Goal: Information Seeking & Learning: Learn about a topic

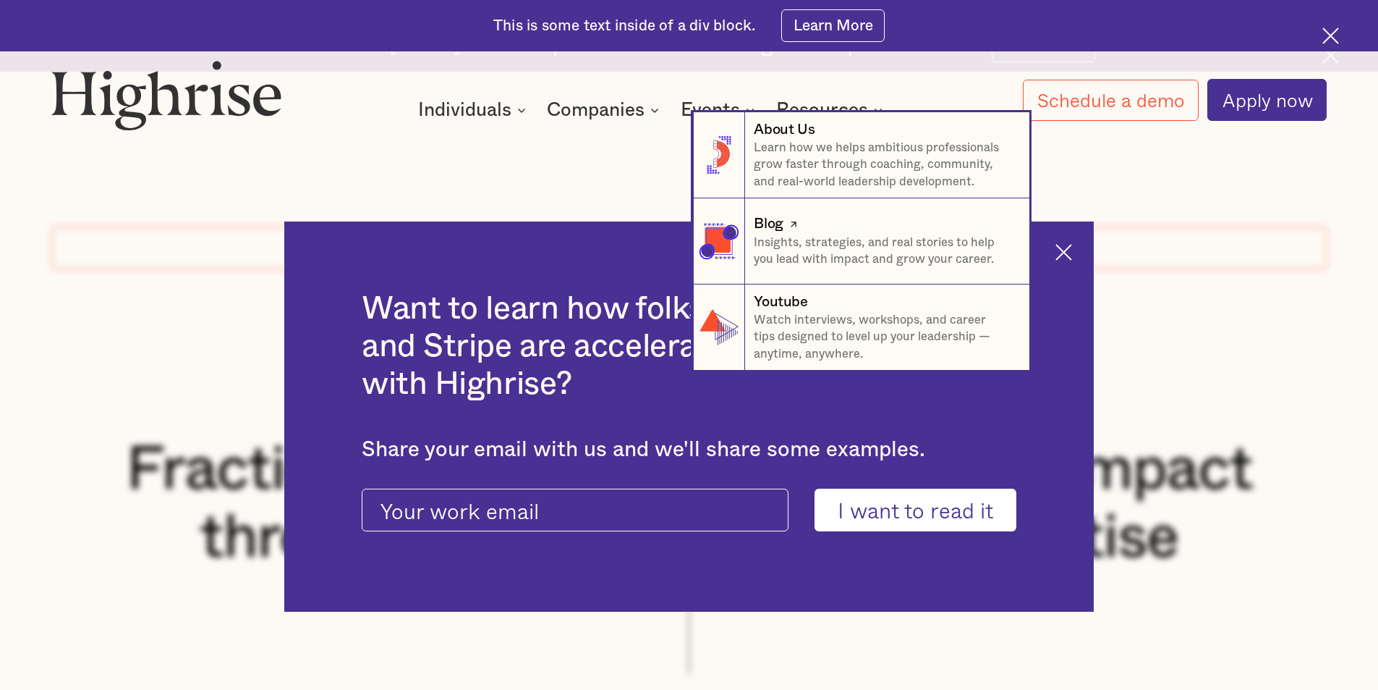
click at [773, 241] on p "Insights, strategies, and real stories to help you lead with impact and grow yo…" at bounding box center [883, 251] width 258 height 34
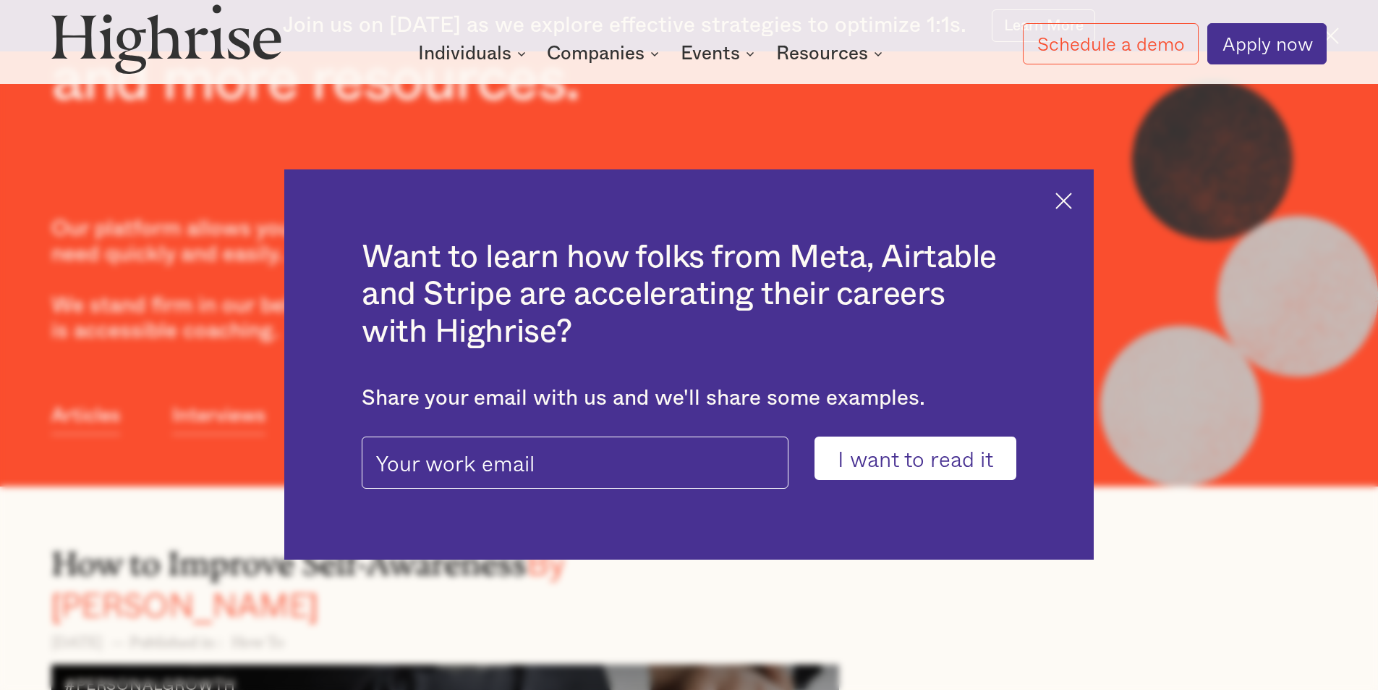
click at [1072, 196] on img at bounding box center [1064, 200] width 17 height 17
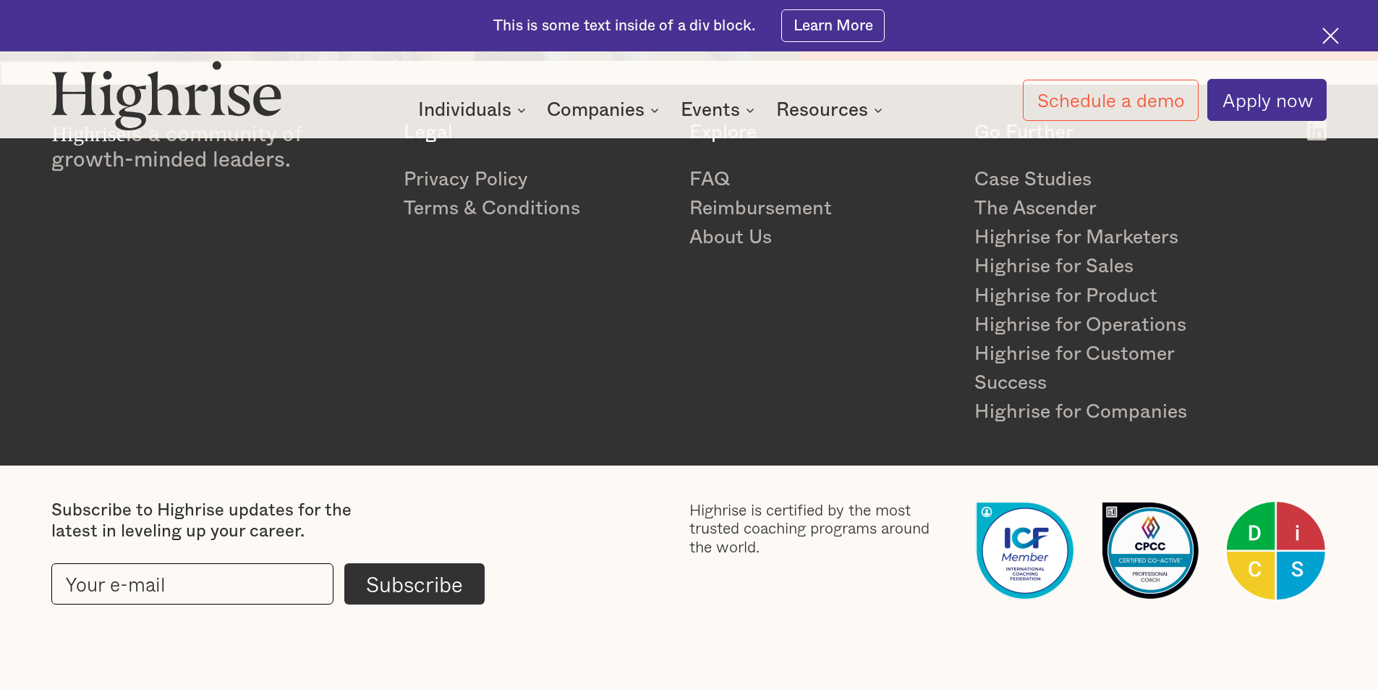
scroll to position [2630, 0]
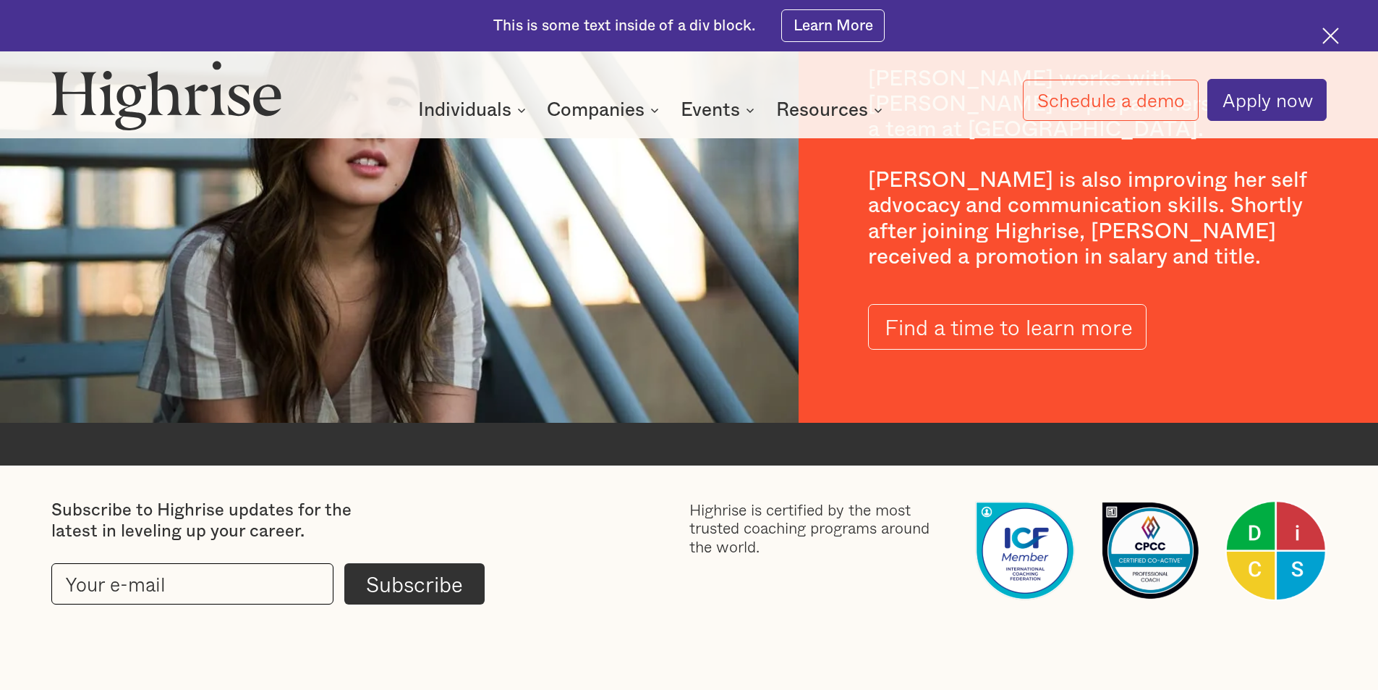
click at [1327, 35] on img at bounding box center [1331, 35] width 17 height 17
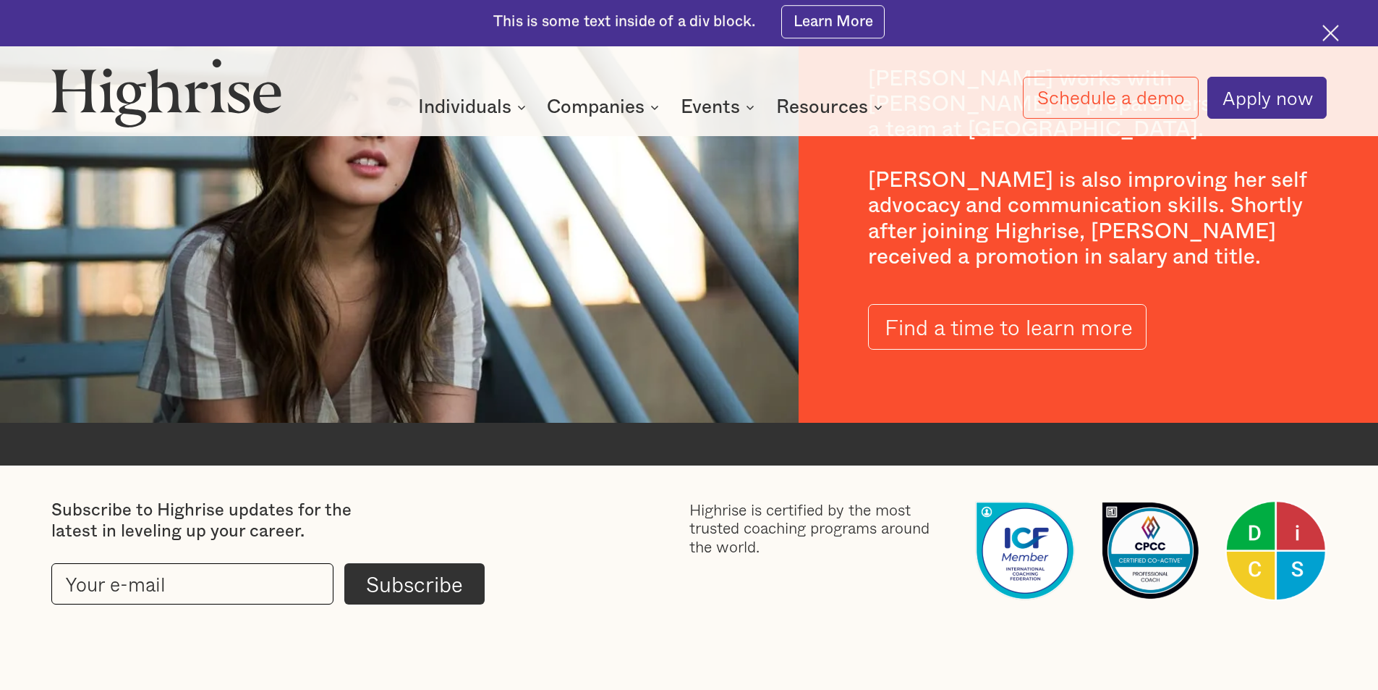
scroll to position [2992, 0]
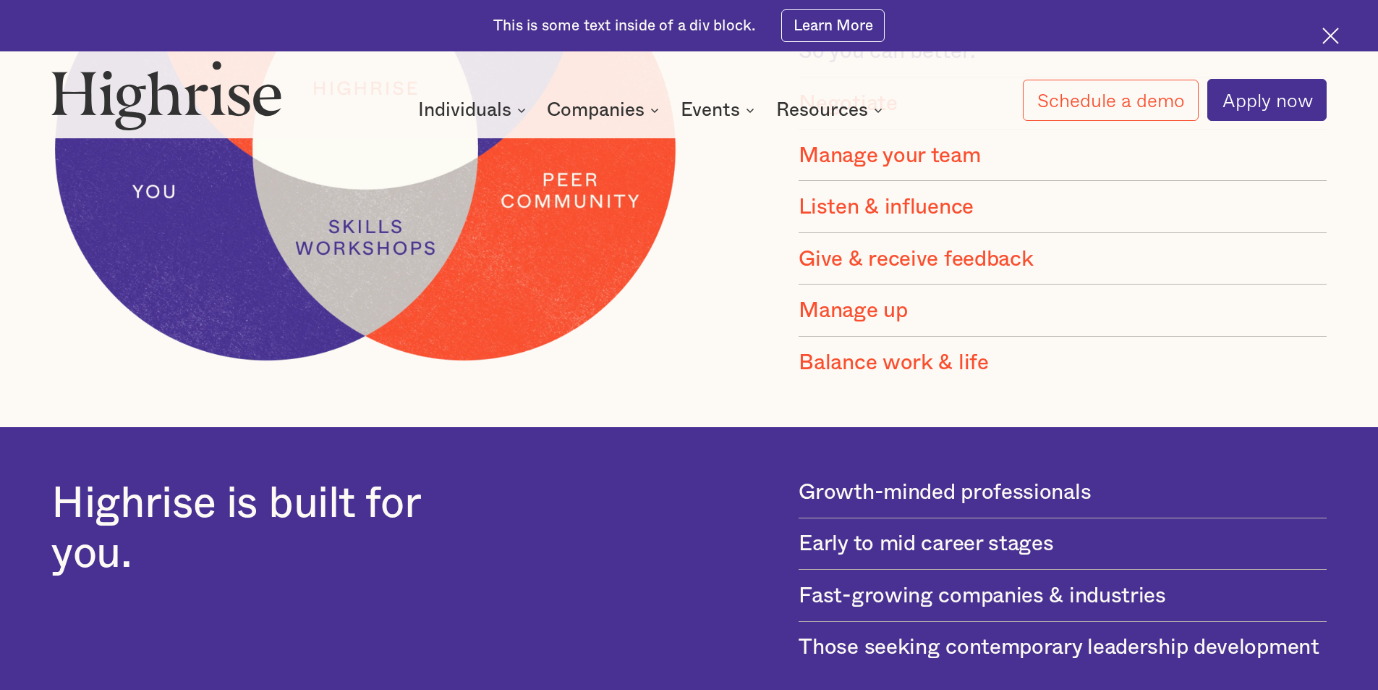
scroll to position [1183, 0]
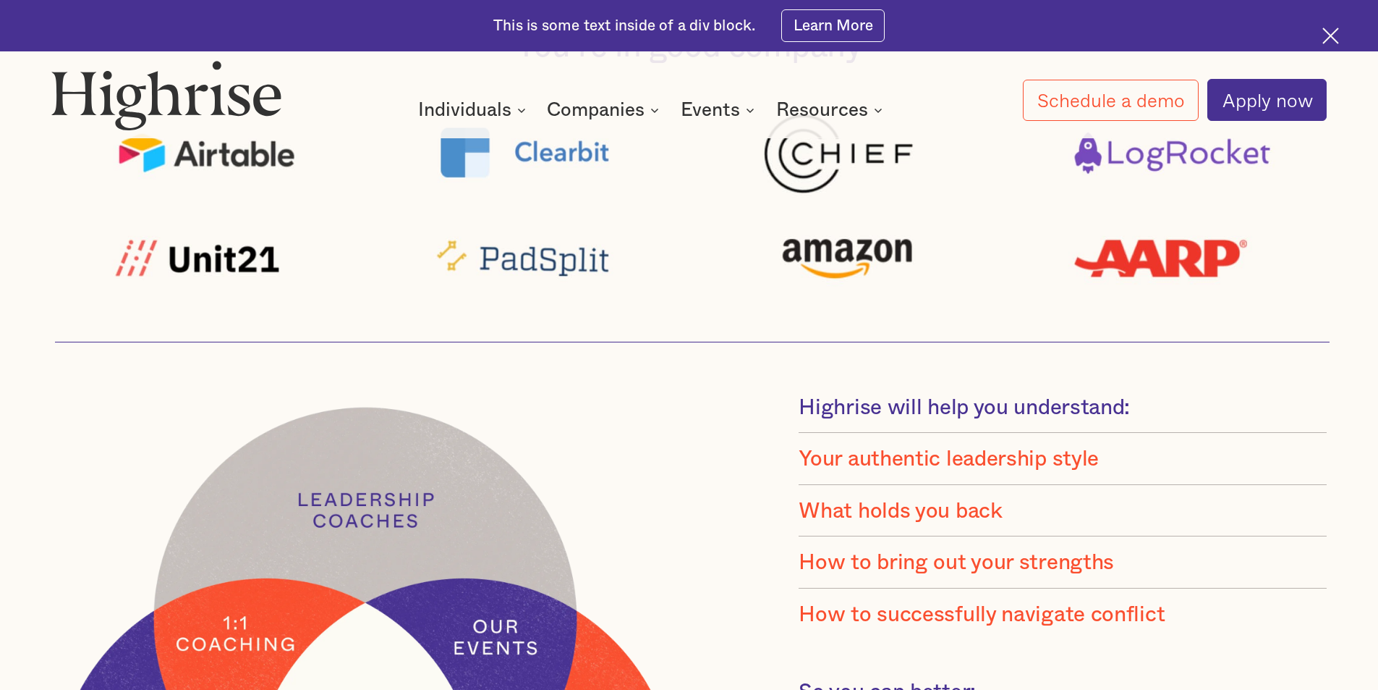
click at [1326, 38] on img at bounding box center [1331, 35] width 17 height 17
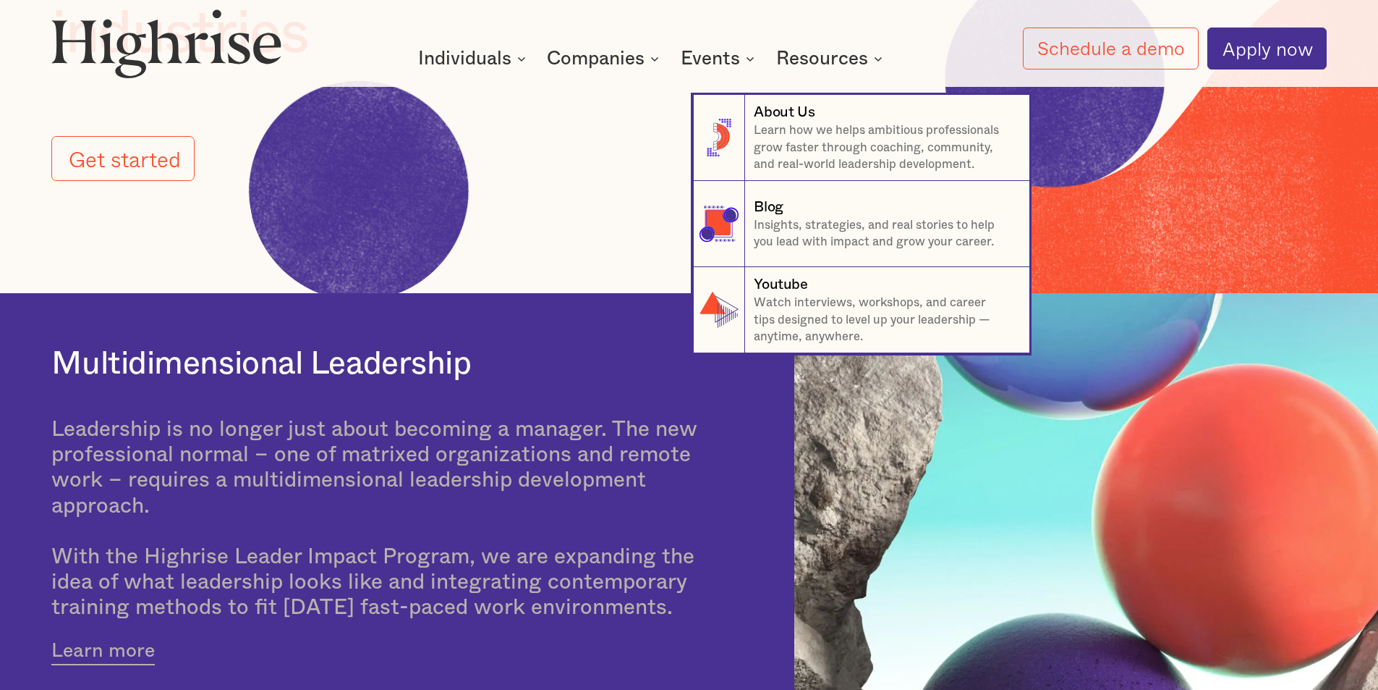
scroll to position [0, 0]
